Goal: Task Accomplishment & Management: Manage account settings

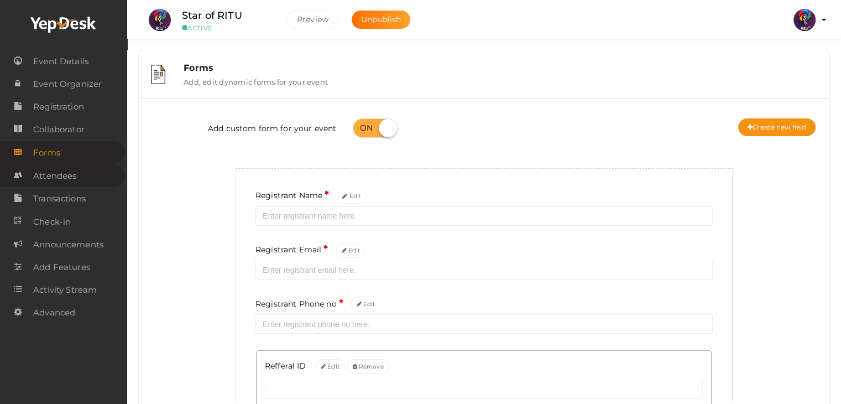
click at [70, 174] on span "Attendees" at bounding box center [54, 176] width 43 height 22
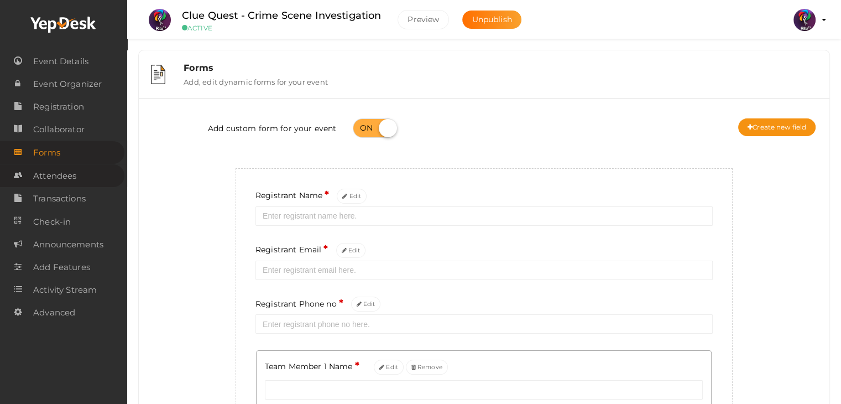
click at [60, 184] on span "Attendees" at bounding box center [54, 176] width 43 height 22
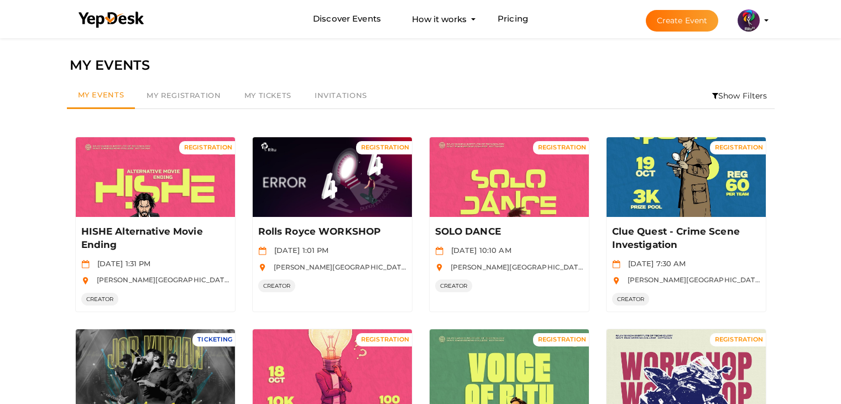
scroll to position [313, 0]
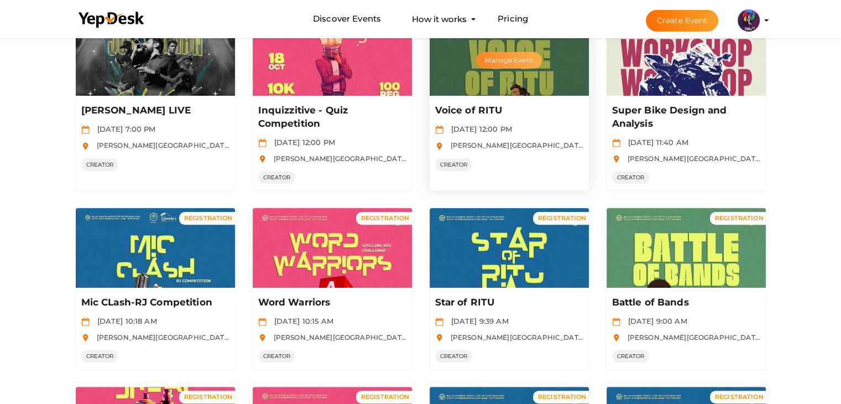
click at [518, 52] on button "Manage Event" at bounding box center [508, 60] width 65 height 17
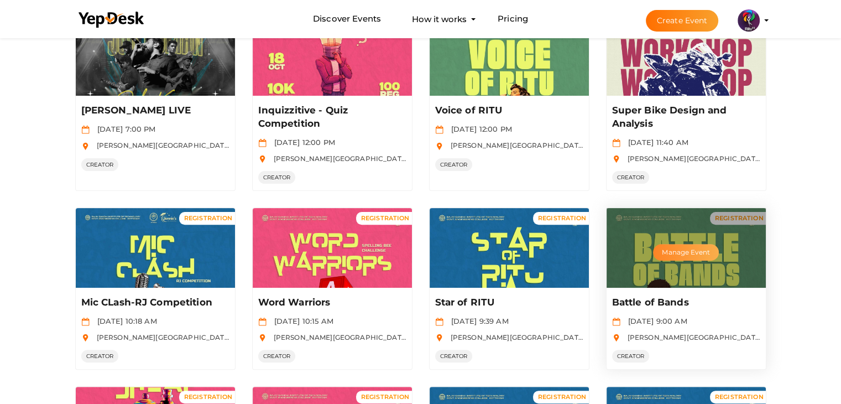
click at [692, 244] on button "Manage Event" at bounding box center [685, 252] width 65 height 17
